Goal: Information Seeking & Learning: Learn about a topic

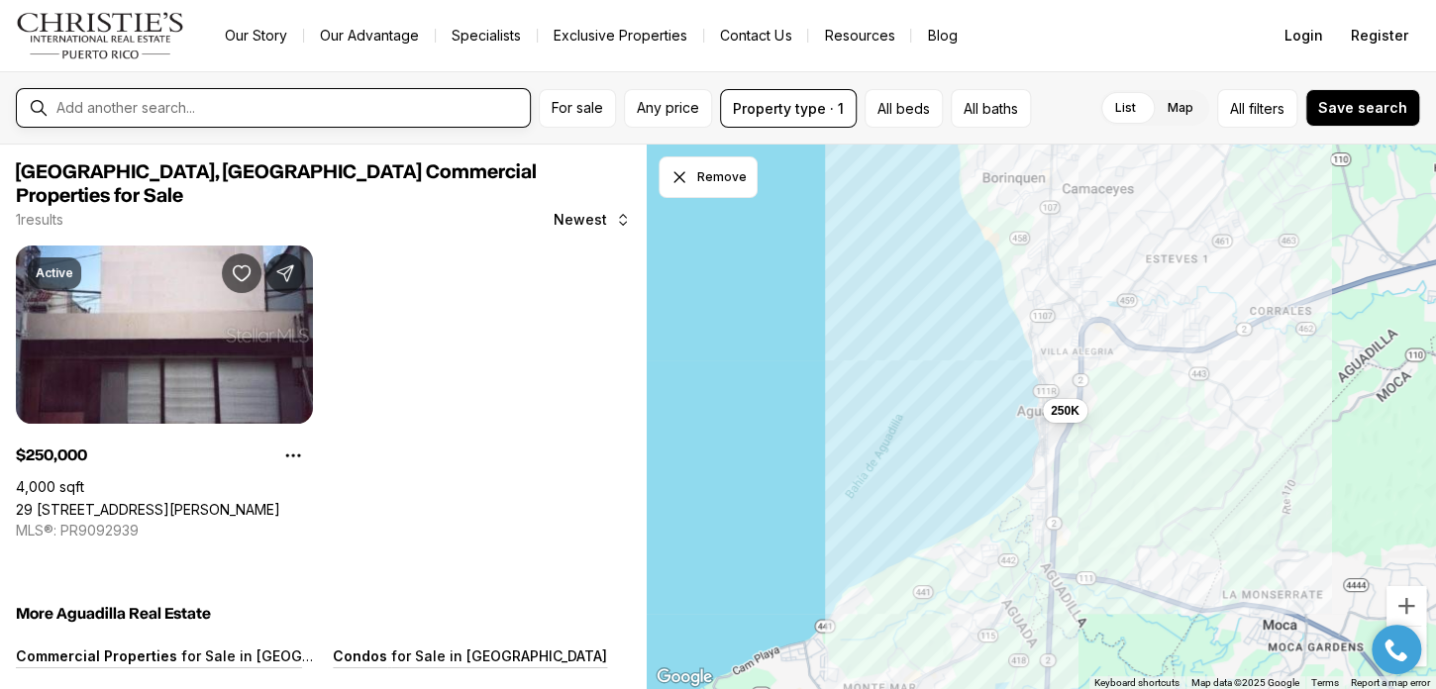
click at [234, 99] on input "text" at bounding box center [288, 108] width 465 height 18
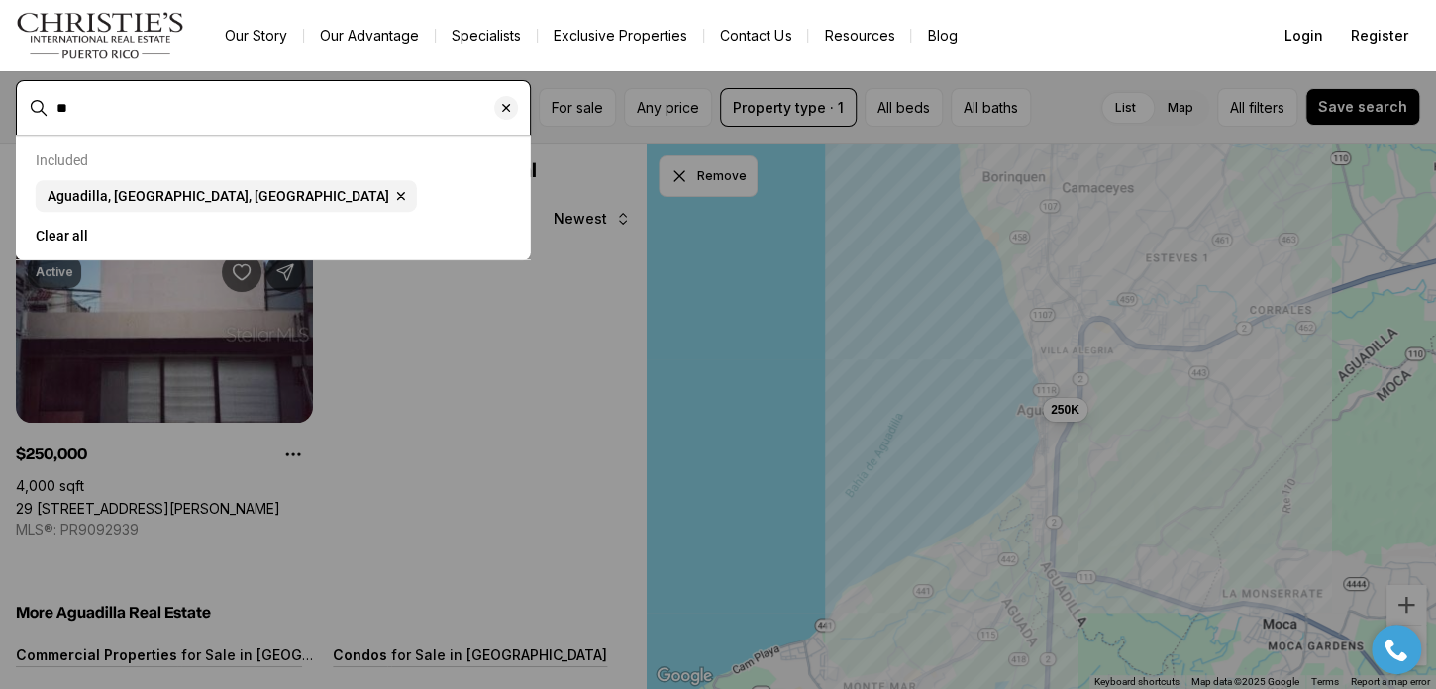
type input "*"
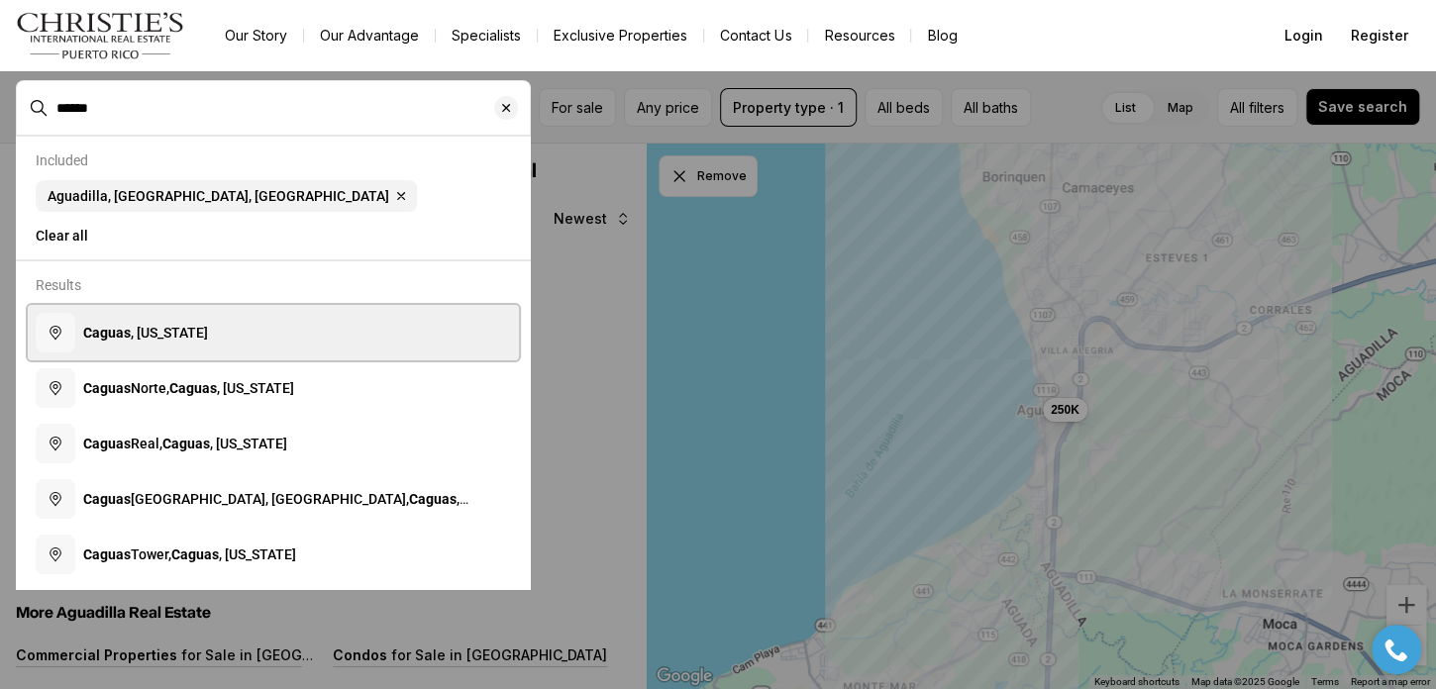
click at [225, 333] on button "Caguas , Puerto Rico" at bounding box center [273, 332] width 491 height 55
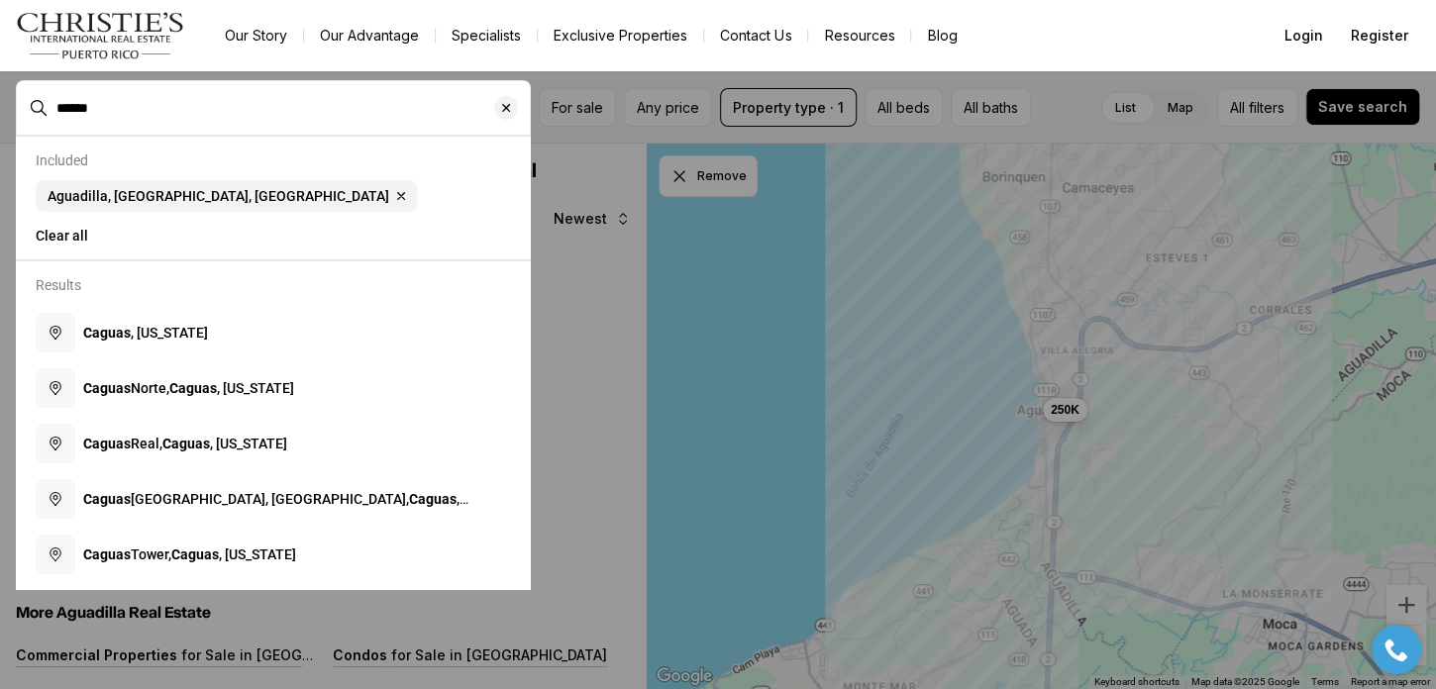
type input "**********"
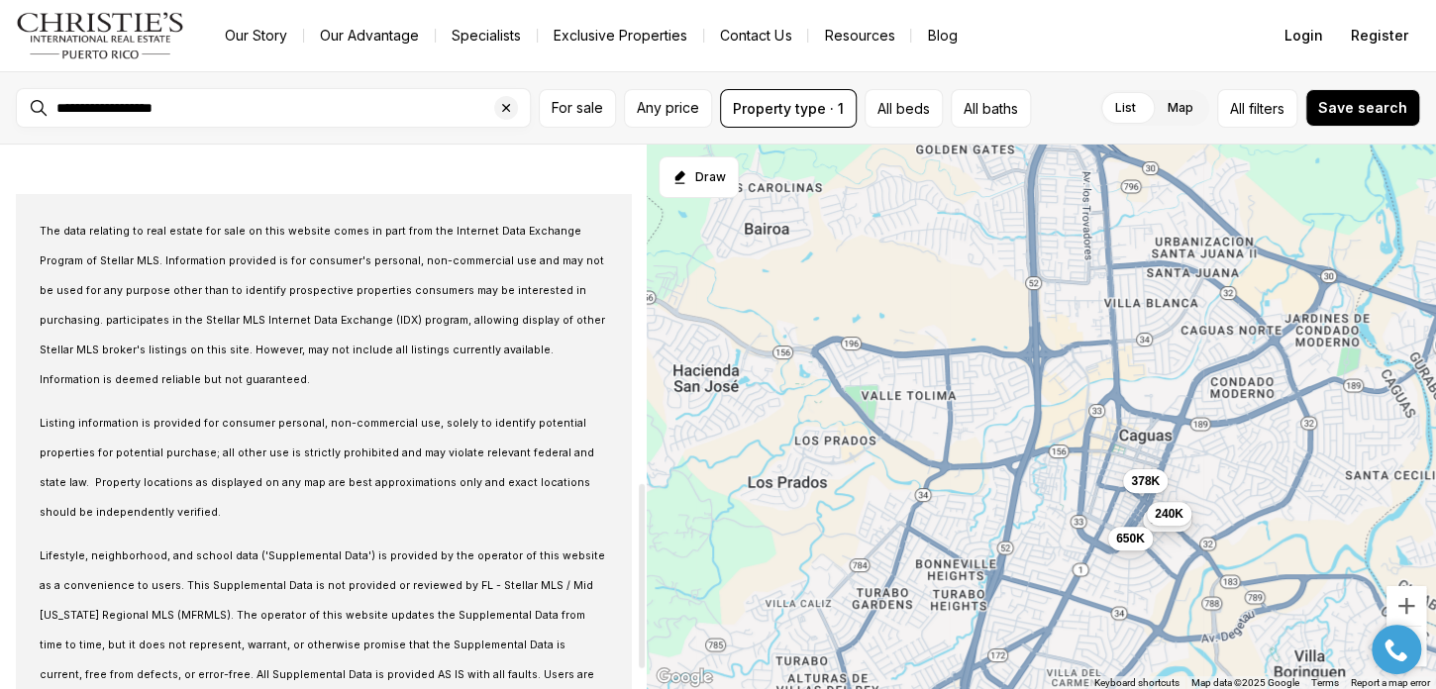
scroll to position [1001, 0]
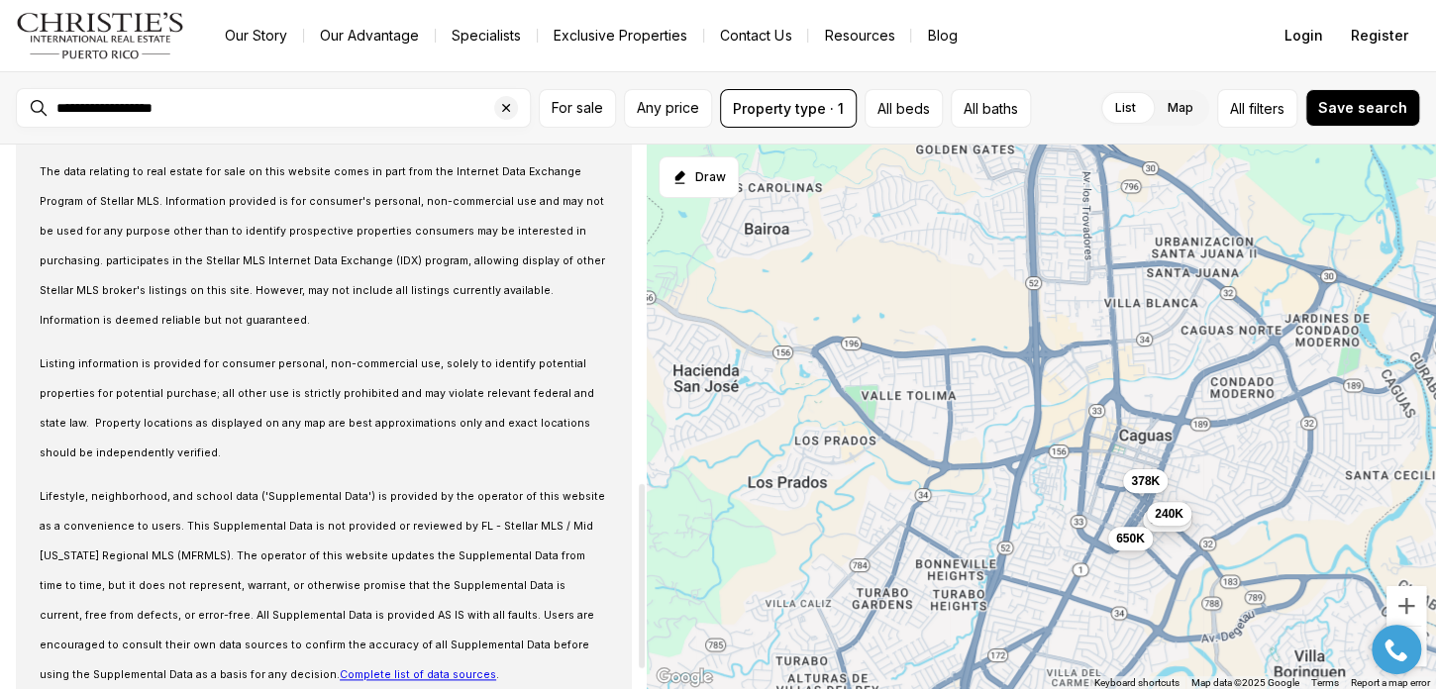
drag, startPoint x: 640, startPoint y: 284, endPoint x: 632, endPoint y: 622, distance: 337.7
click at [639, 622] on div at bounding box center [642, 576] width 6 height 184
